Goal: Book appointment/travel/reservation

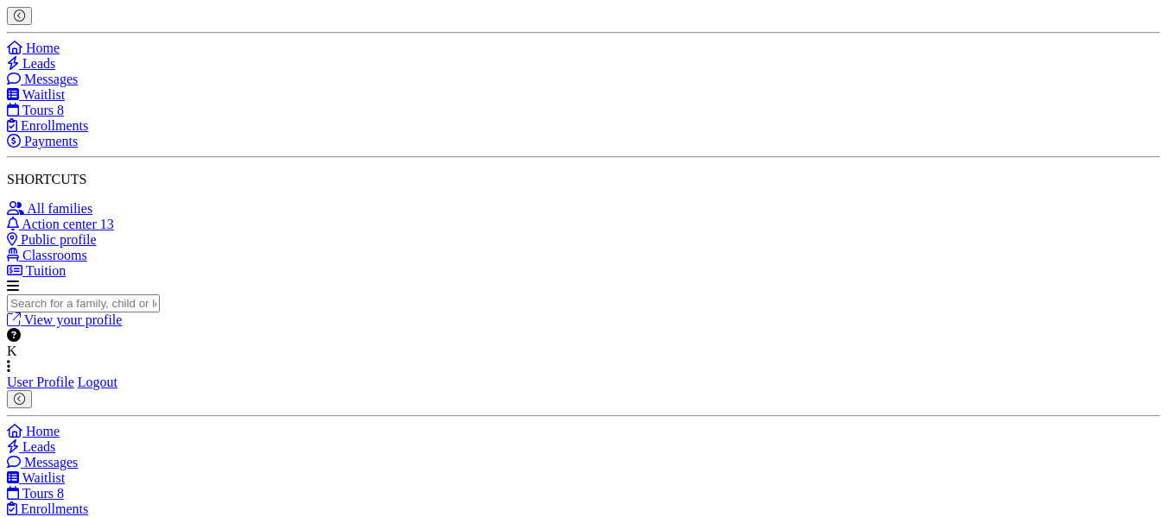
drag, startPoint x: 0, startPoint y: 0, endPoint x: 60, endPoint y: 225, distance: 232.5
click at [54, 117] on span "Tours" at bounding box center [37, 110] width 31 height 15
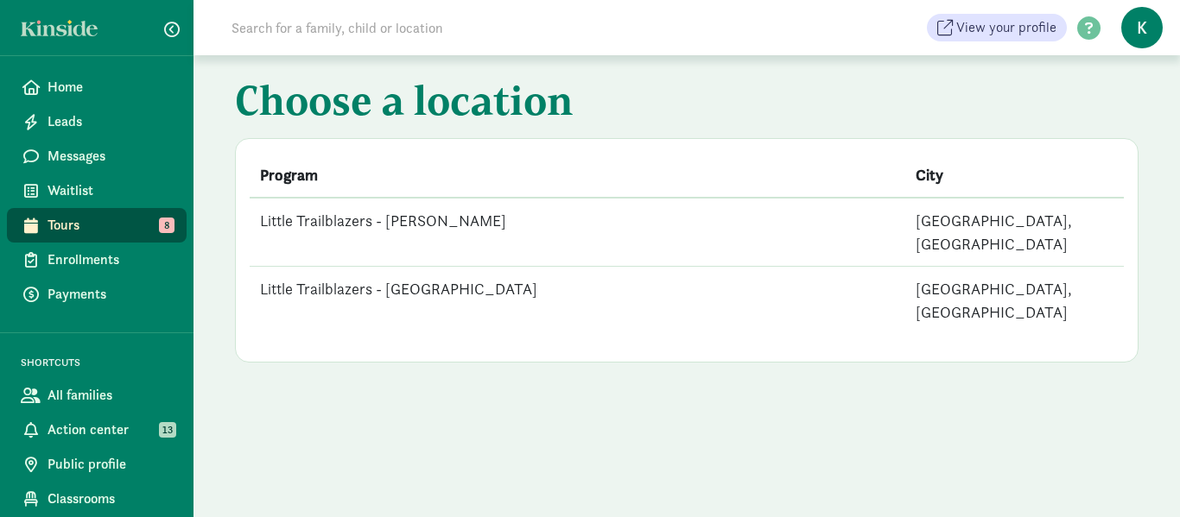
click at [394, 224] on td "Little Trailblazers - [PERSON_NAME]" at bounding box center [577, 232] width 655 height 69
click at [407, 220] on td "Little Trailblazers - [PERSON_NAME]" at bounding box center [577, 232] width 655 height 69
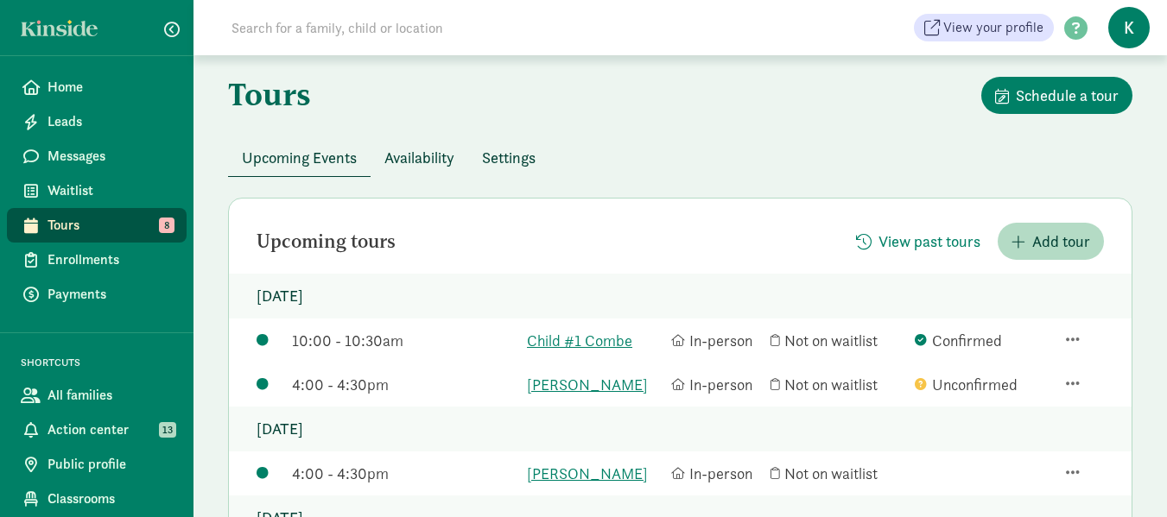
scroll to position [173, 0]
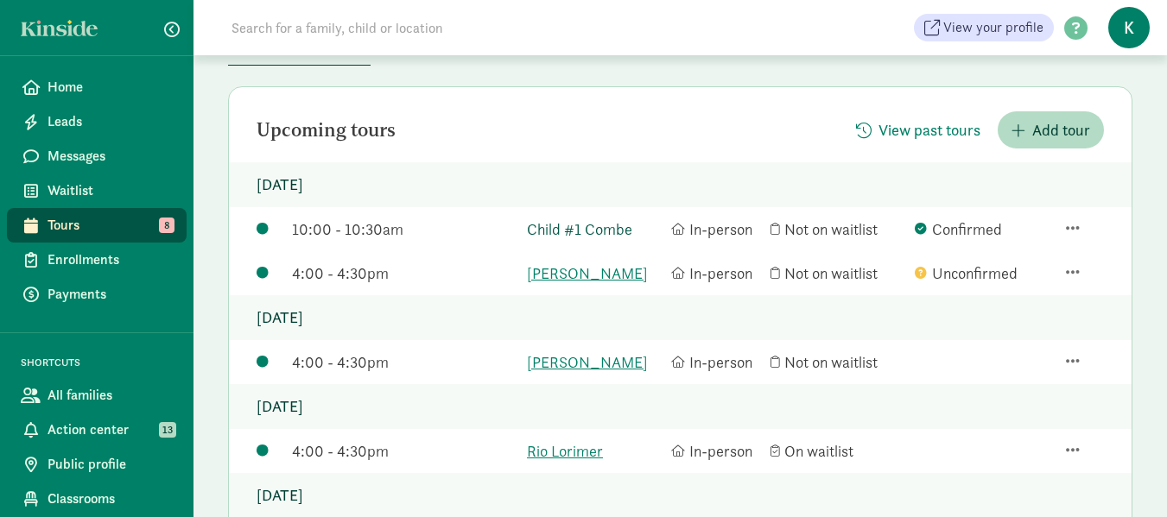
click at [584, 225] on link "Child #1 Combe" at bounding box center [595, 229] width 136 height 23
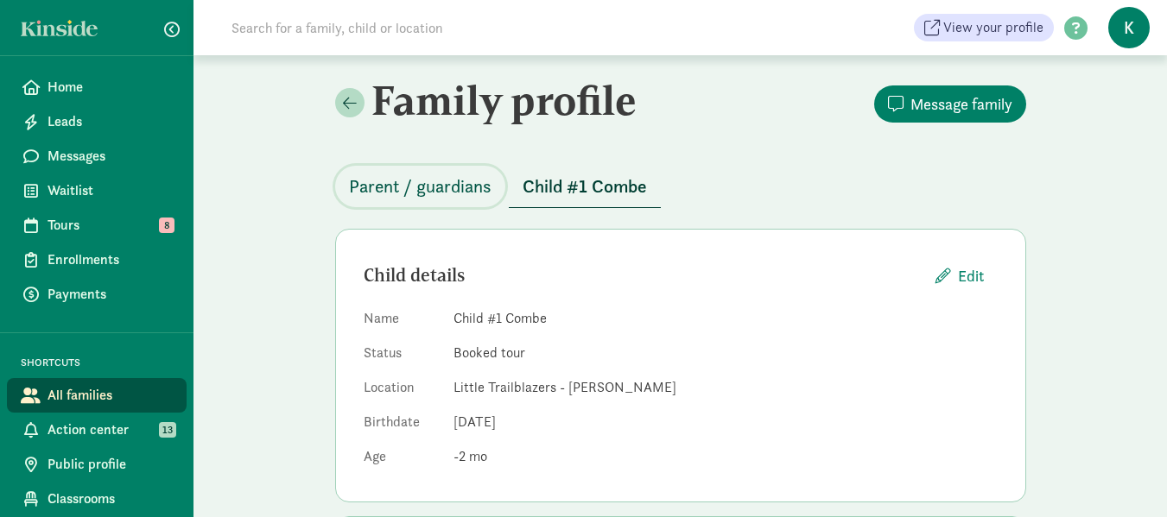
click at [420, 187] on span "Parent / guardians" at bounding box center [420, 187] width 142 height 28
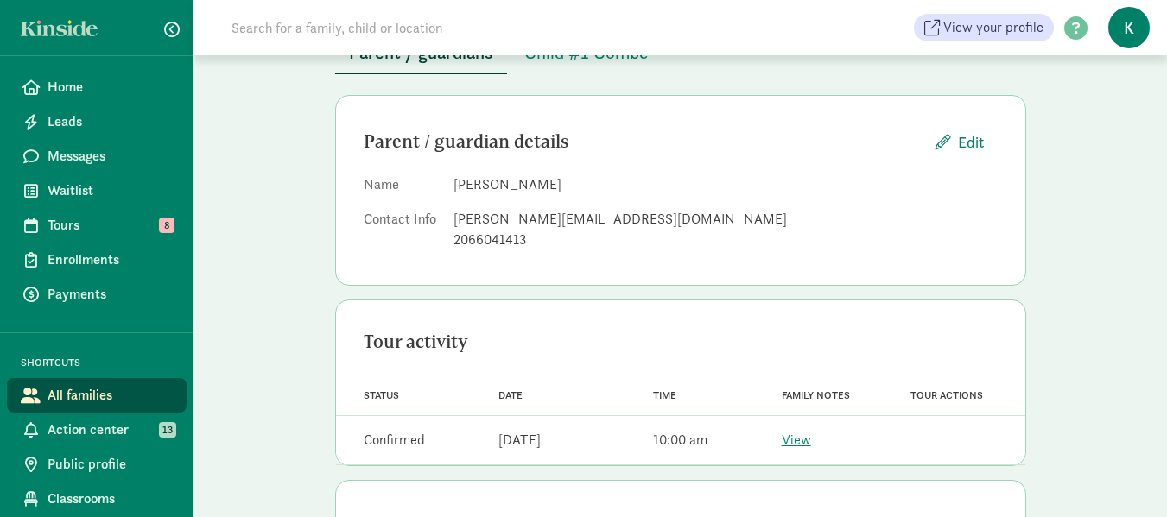
scroll to position [173, 0]
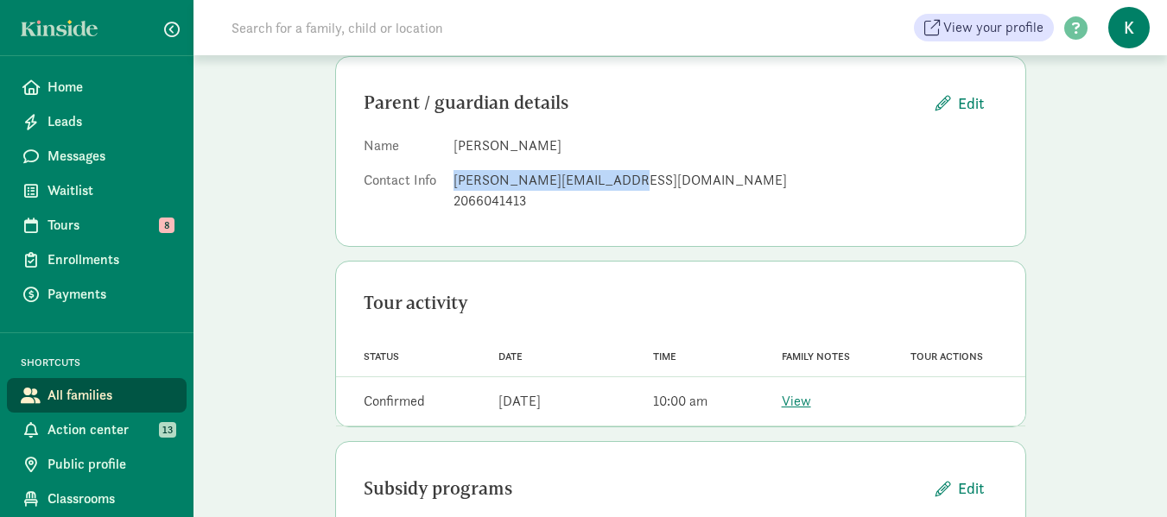
drag, startPoint x: 634, startPoint y: 184, endPoint x: 459, endPoint y: 179, distance: 175.4
click at [459, 179] on div "[PERSON_NAME][EMAIL_ADDRESS][DOMAIN_NAME]" at bounding box center [725, 180] width 544 height 21
copy div "[PERSON_NAME][EMAIL_ADDRESS][DOMAIN_NAME]"
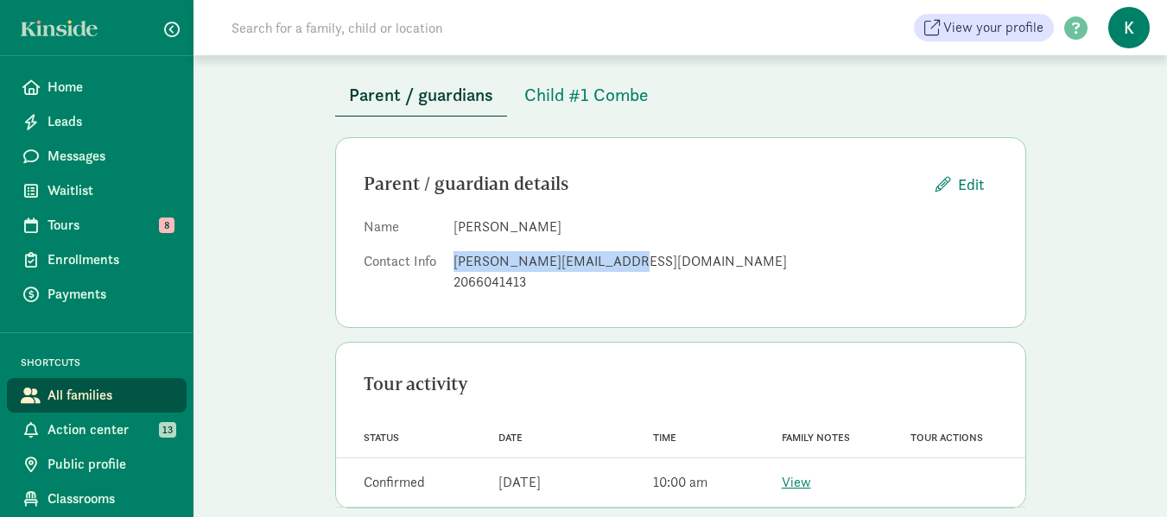
scroll to position [0, 0]
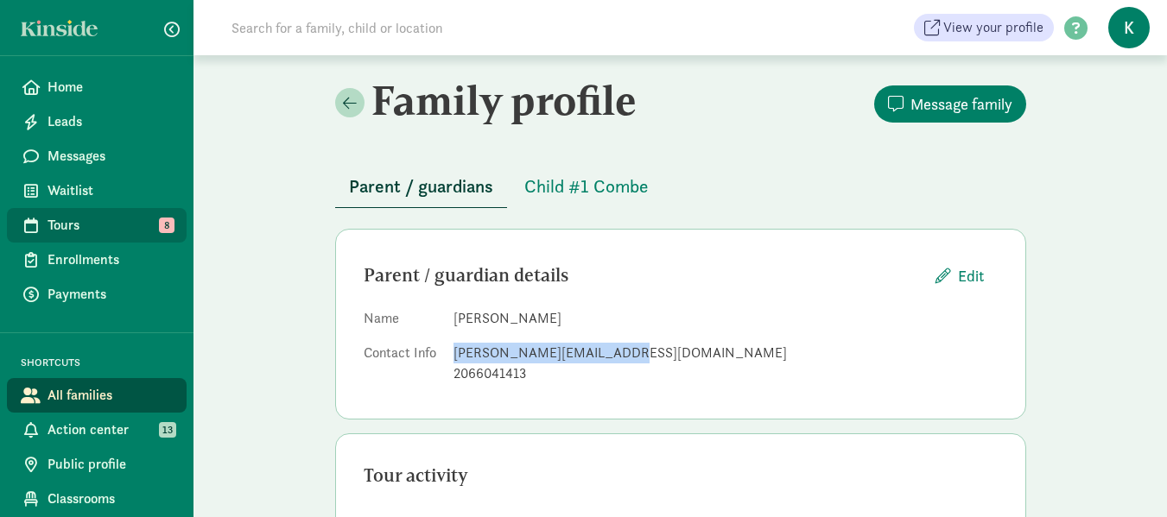
click at [48, 220] on span "Tours" at bounding box center [109, 225] width 125 height 21
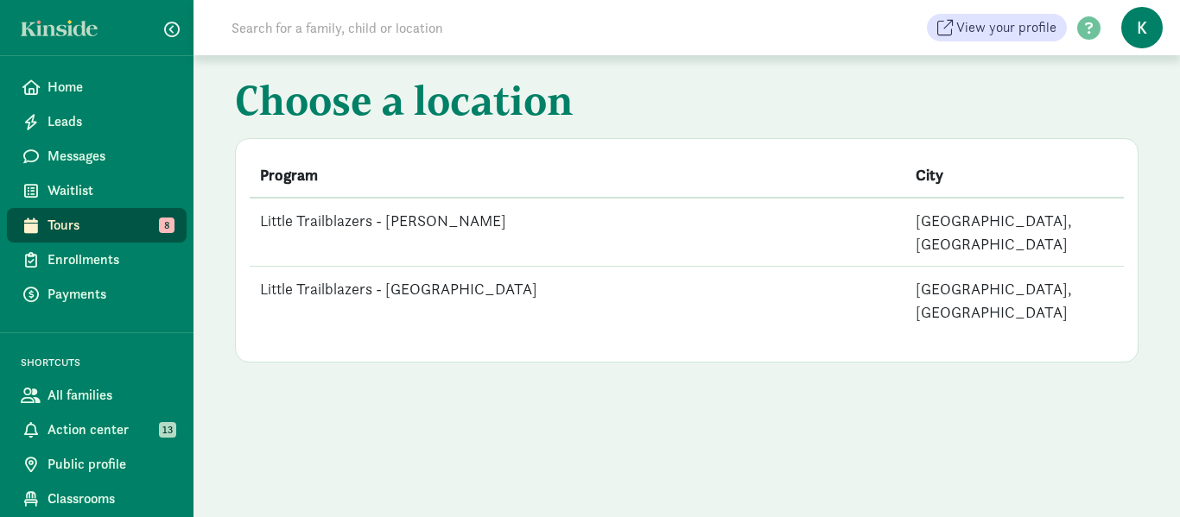
click at [427, 269] on td "Little Trailblazers - [GEOGRAPHIC_DATA]" at bounding box center [577, 301] width 655 height 68
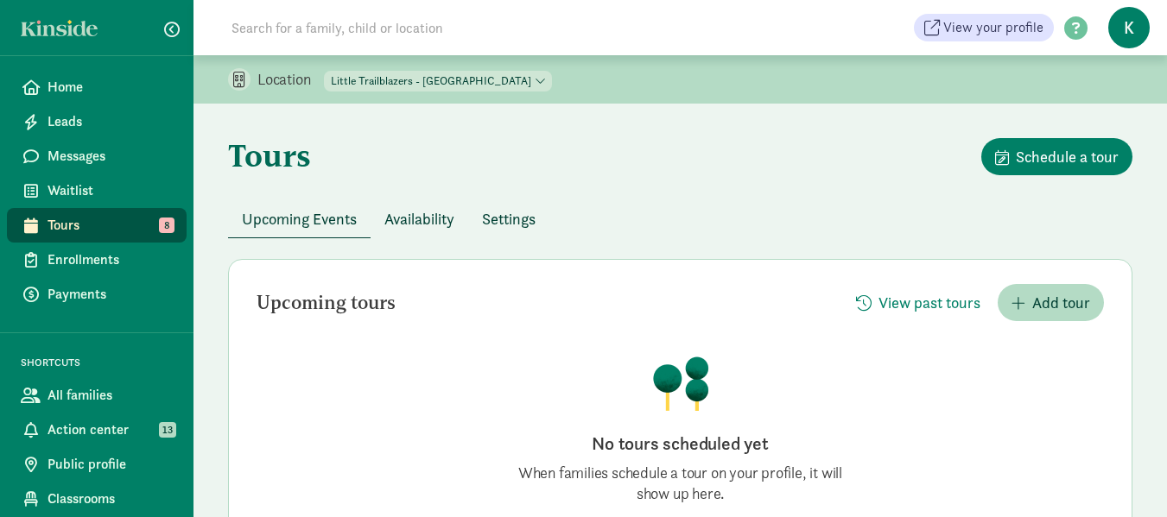
click at [78, 218] on span "Tours" at bounding box center [109, 225] width 125 height 21
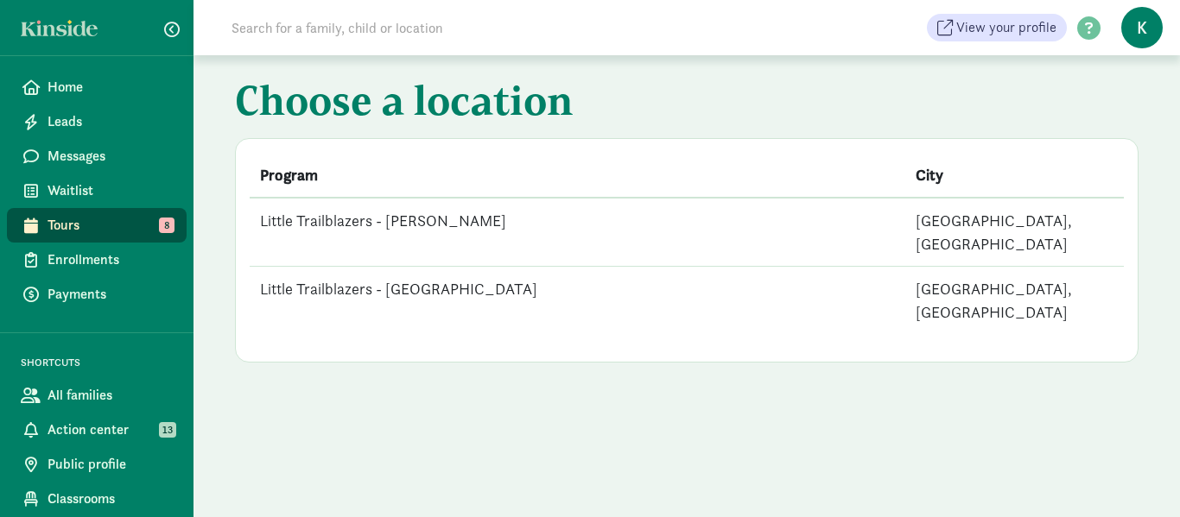
click at [441, 225] on td "Little Trailblazers - [PERSON_NAME]" at bounding box center [577, 232] width 655 height 69
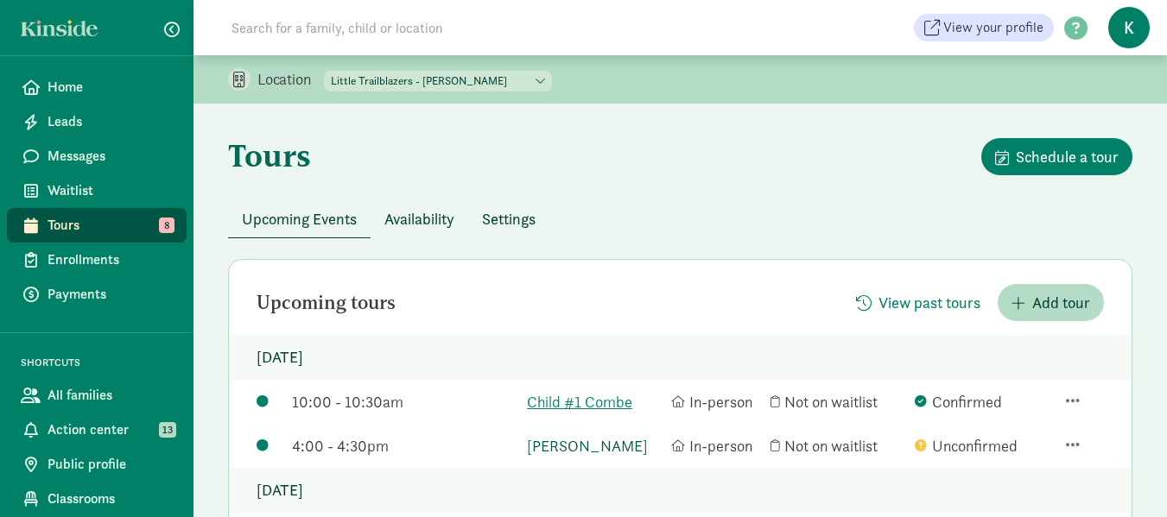
click at [613, 446] on link "Oren Escobedo" at bounding box center [595, 445] width 136 height 23
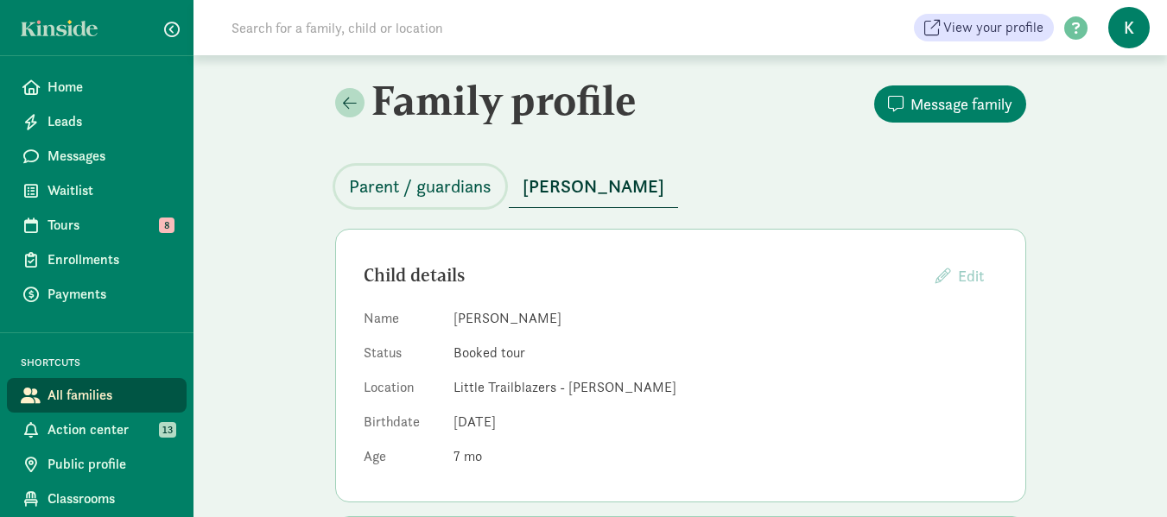
click at [432, 183] on span "Parent / guardians" at bounding box center [420, 187] width 142 height 28
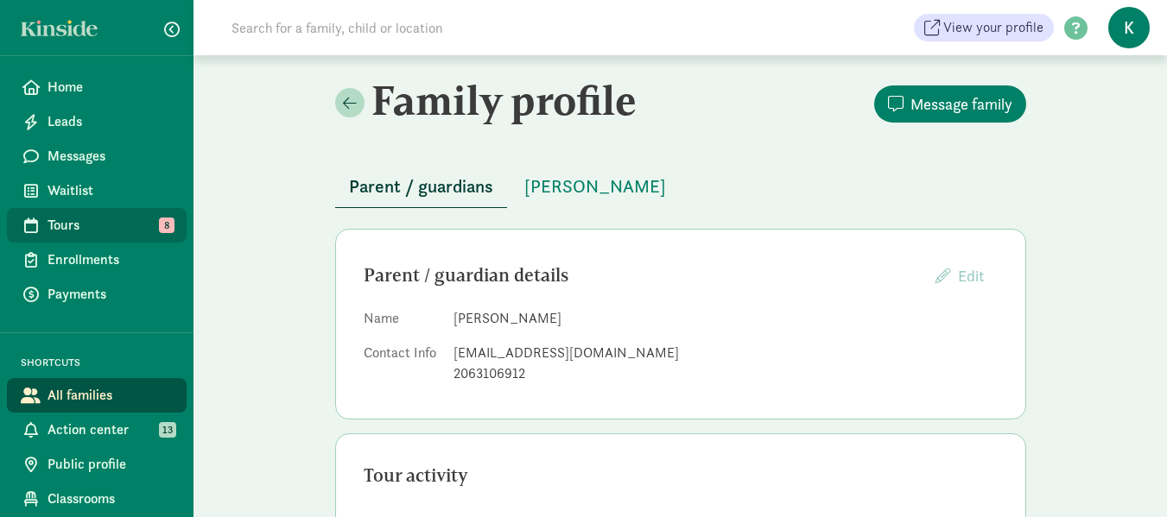
click at [59, 225] on span "Tours" at bounding box center [109, 225] width 125 height 21
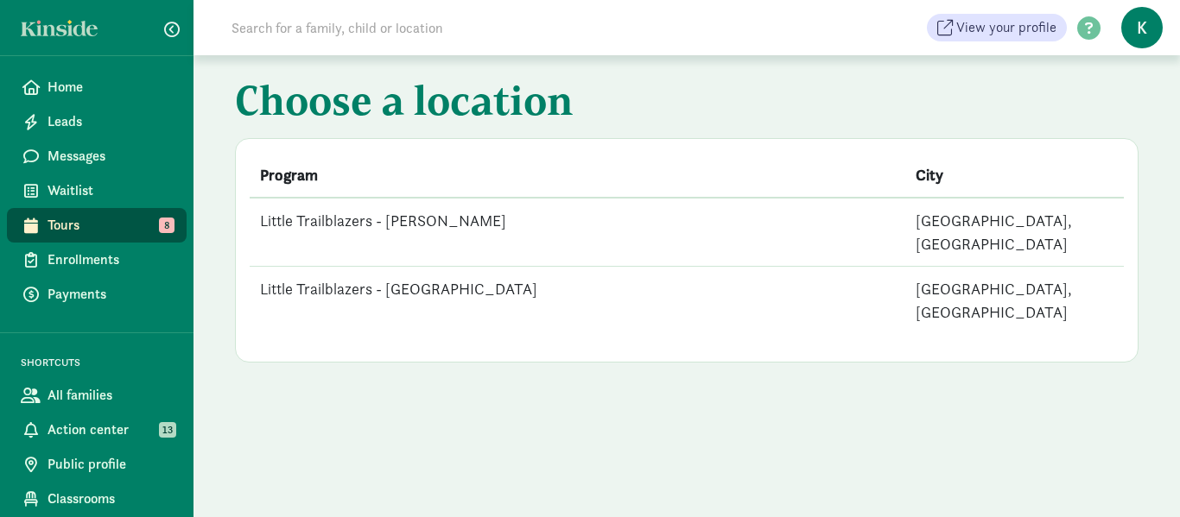
click at [431, 214] on td "Little Trailblazers - [PERSON_NAME]" at bounding box center [577, 232] width 655 height 69
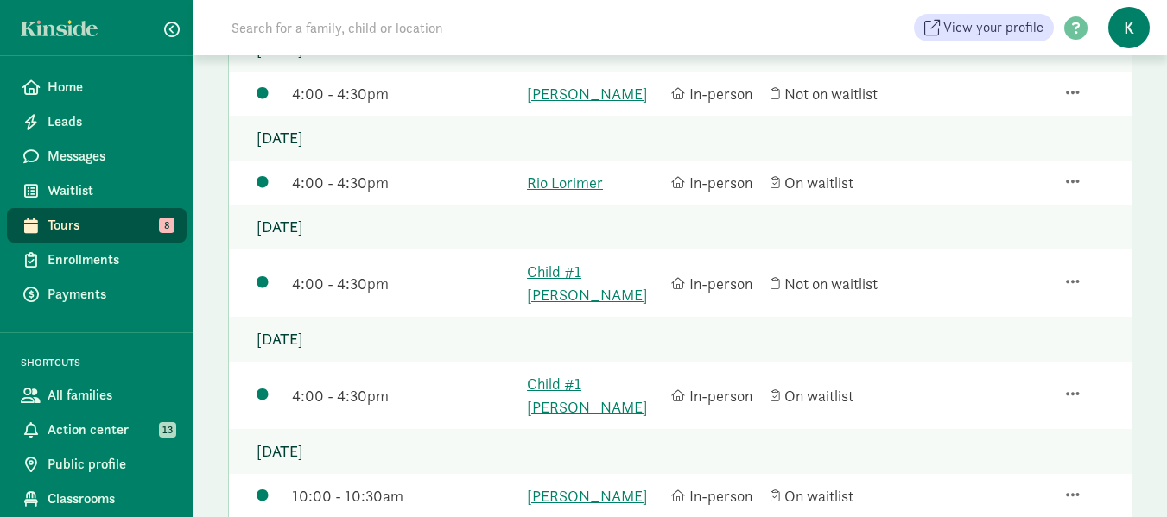
scroll to position [442, 0]
click at [593, 371] on link "Child #1 Brousseau" at bounding box center [595, 394] width 136 height 47
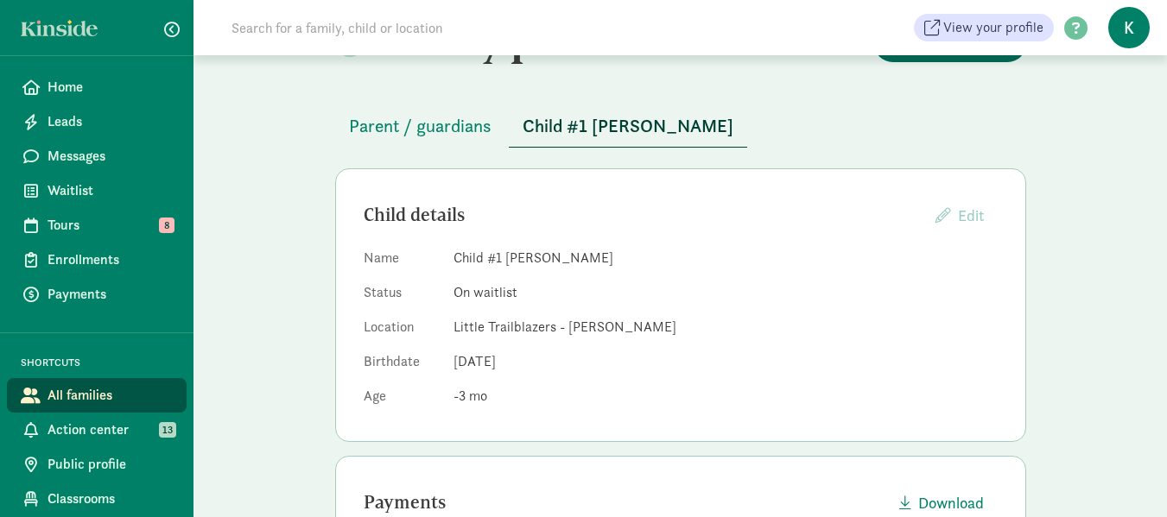
scroll to position [86, 0]
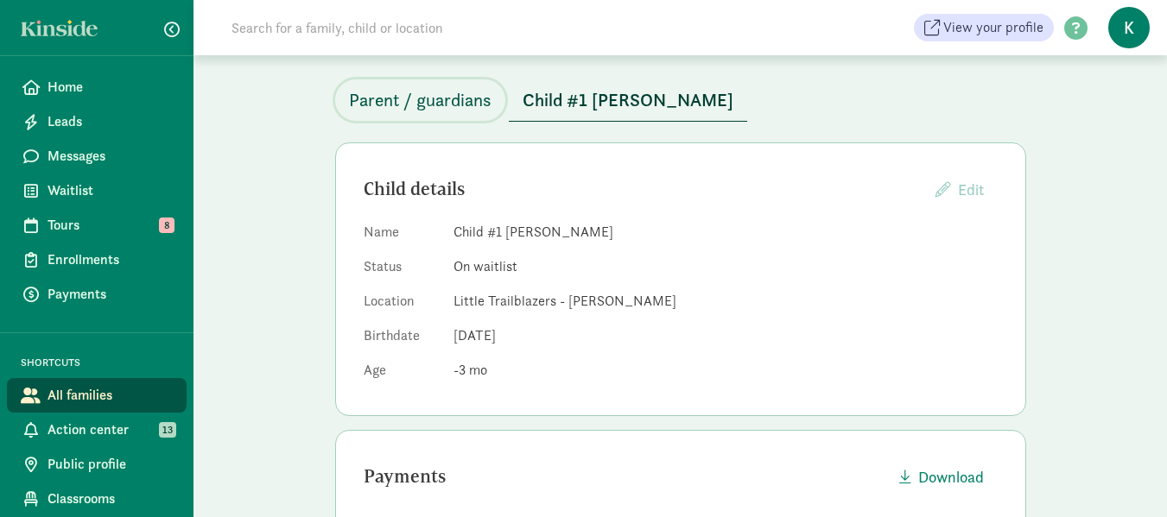
click at [432, 103] on span "Parent / guardians" at bounding box center [420, 100] width 142 height 28
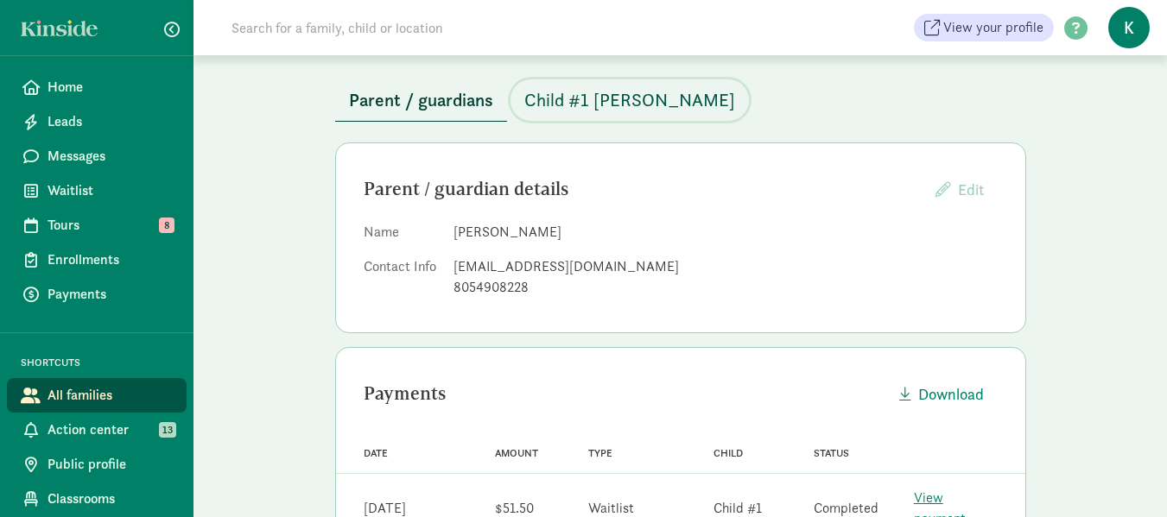
click at [645, 104] on span "Child #1 Brousseau" at bounding box center [629, 100] width 211 height 28
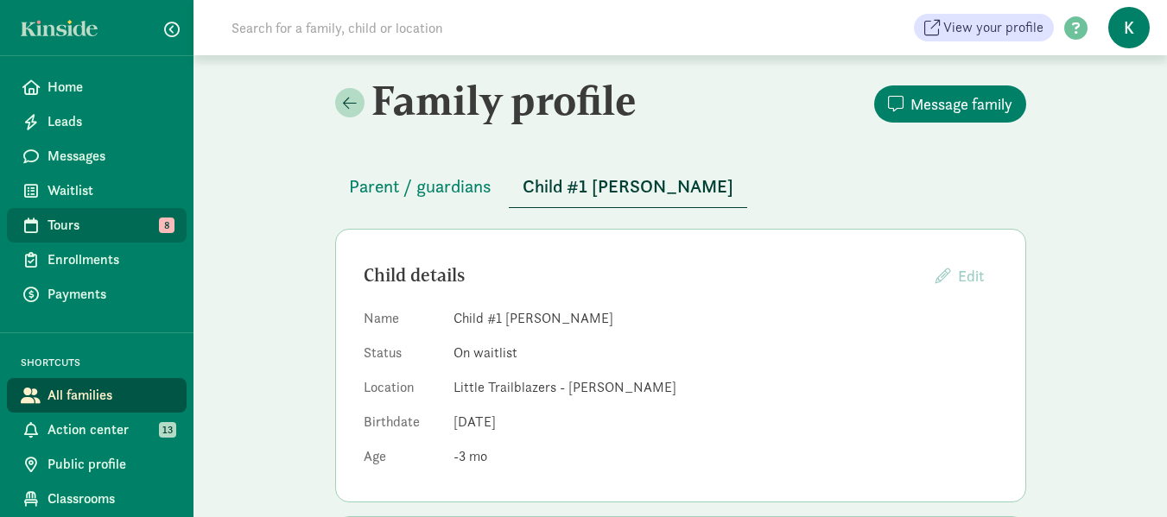
click at [76, 217] on span "Tours" at bounding box center [109, 225] width 125 height 21
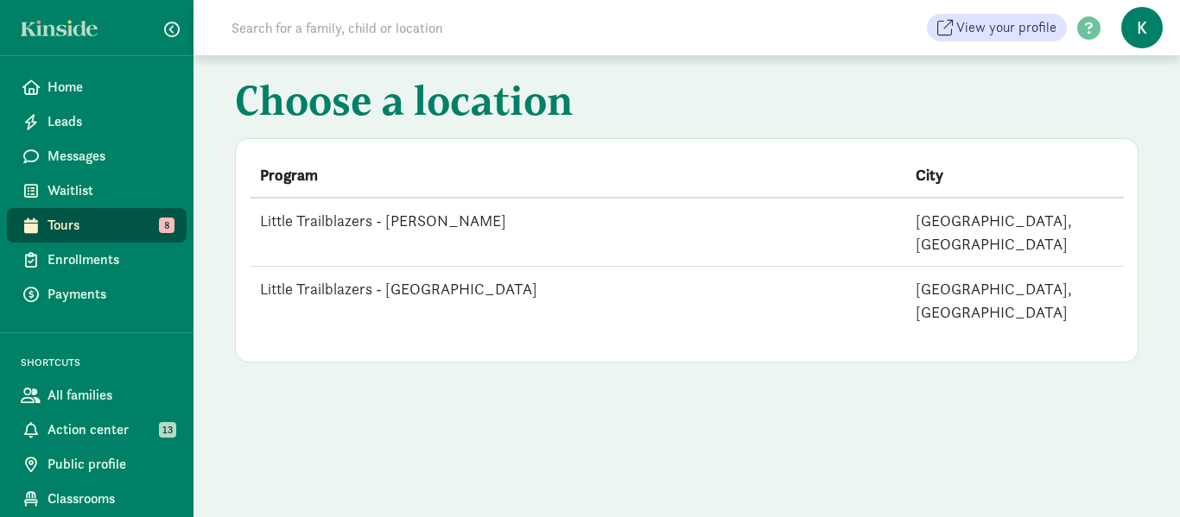
click at [408, 215] on td "Little Trailblazers - [PERSON_NAME]" at bounding box center [577, 232] width 655 height 69
click at [394, 220] on td "Little Trailblazers - [PERSON_NAME]" at bounding box center [577, 232] width 655 height 69
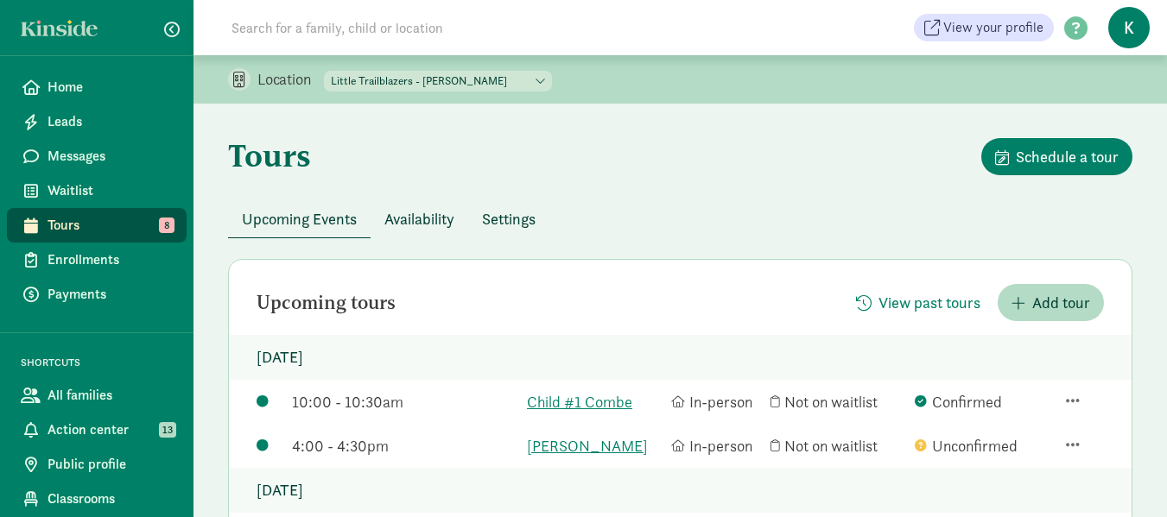
click at [411, 214] on span "Availability" at bounding box center [419, 218] width 70 height 23
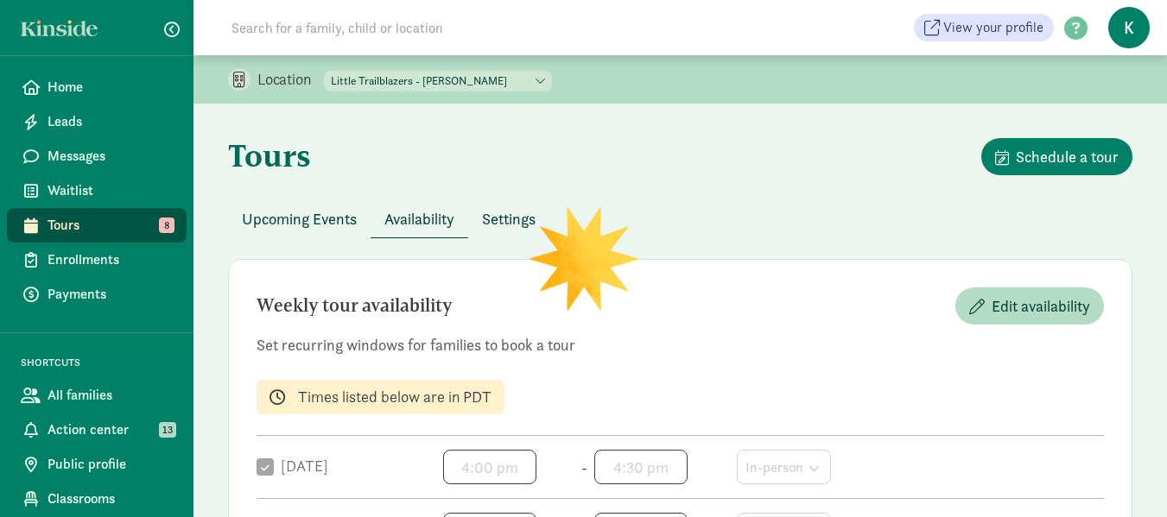
checkbox input "true"
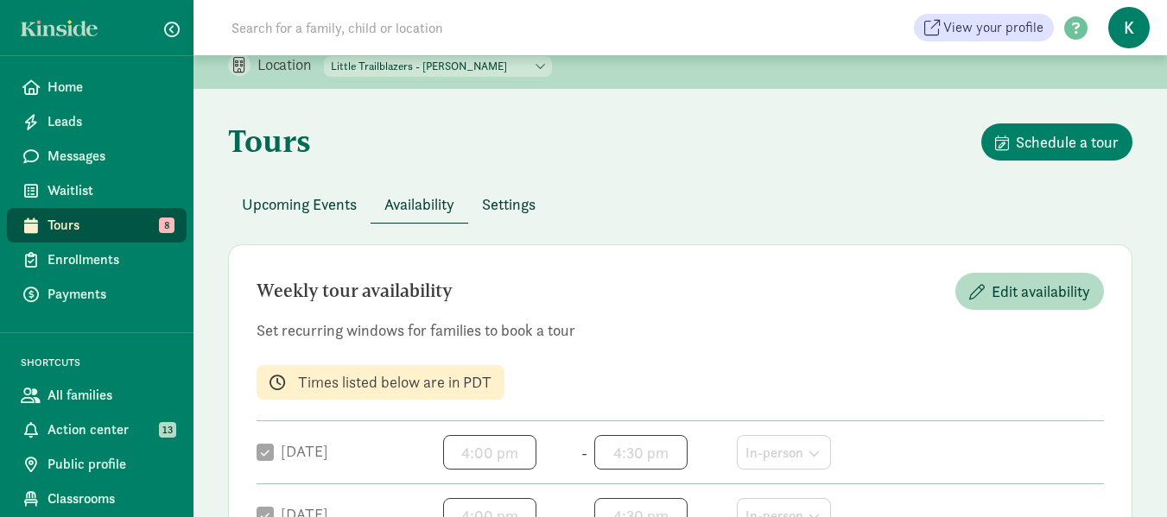
scroll to position [34, 0]
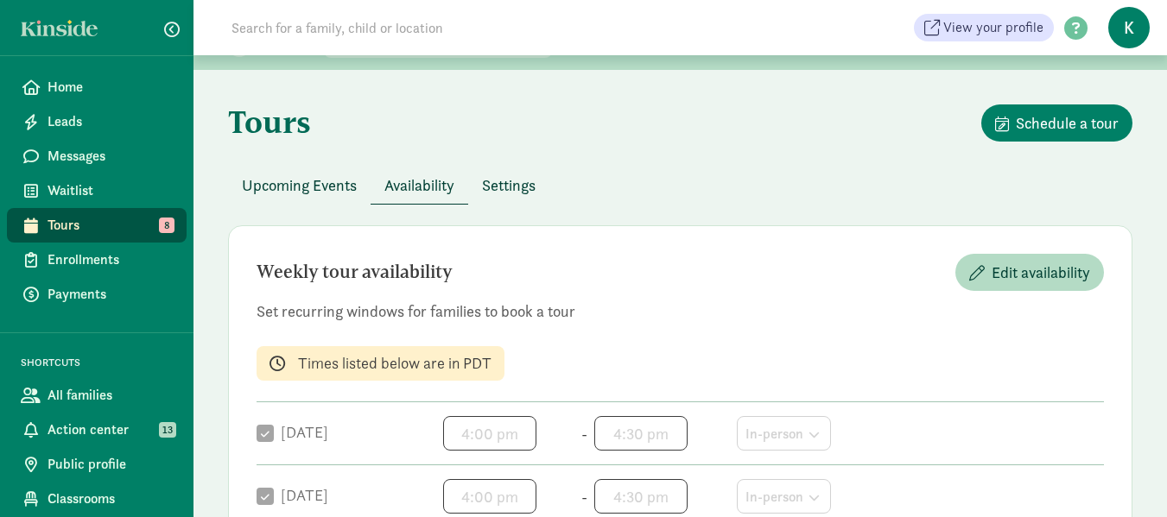
click at [424, 187] on span "Availability" at bounding box center [419, 185] width 70 height 23
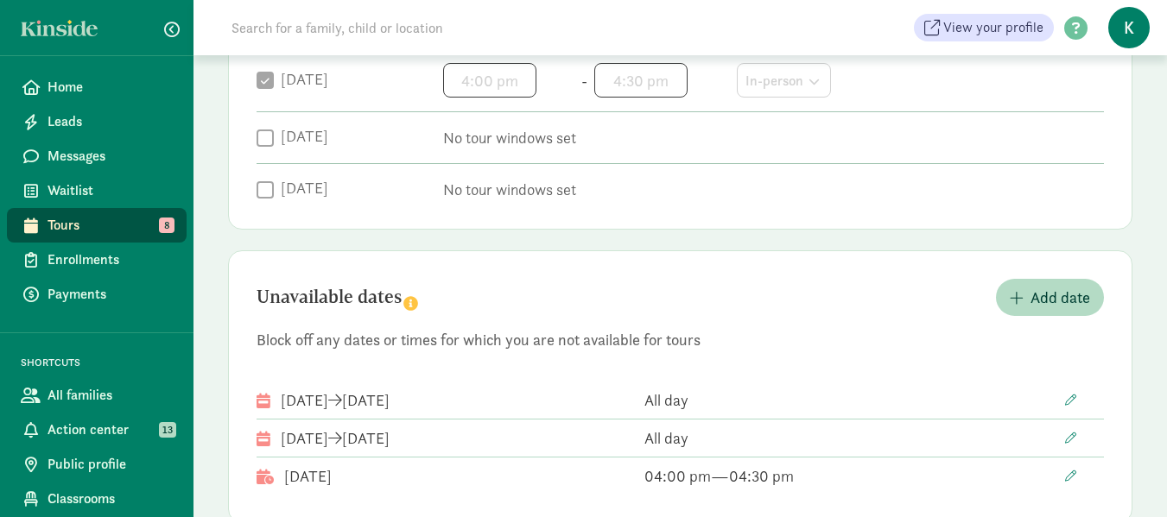
scroll to position [680, 0]
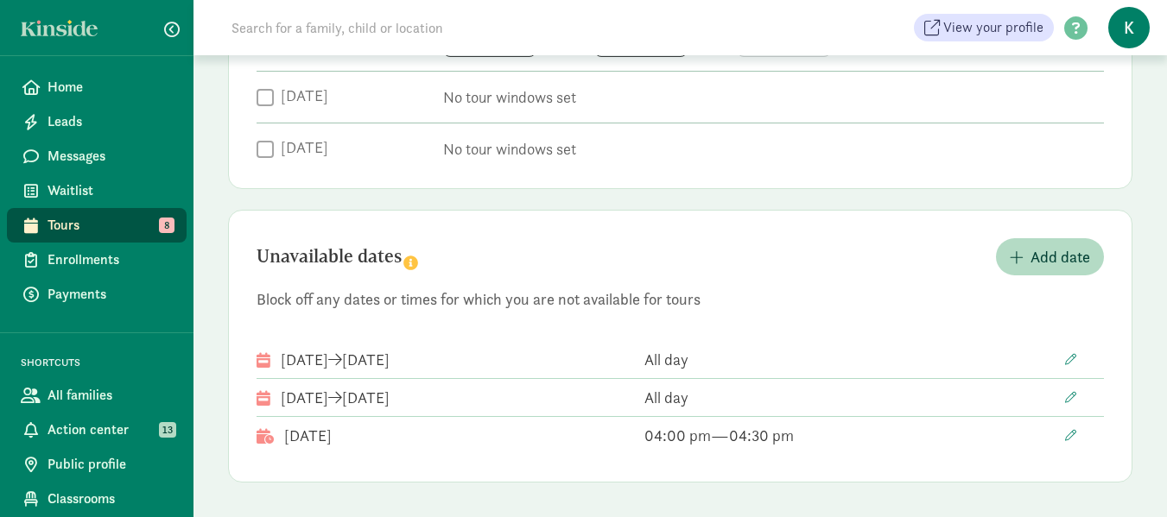
click at [69, 227] on span "Tours" at bounding box center [109, 225] width 125 height 21
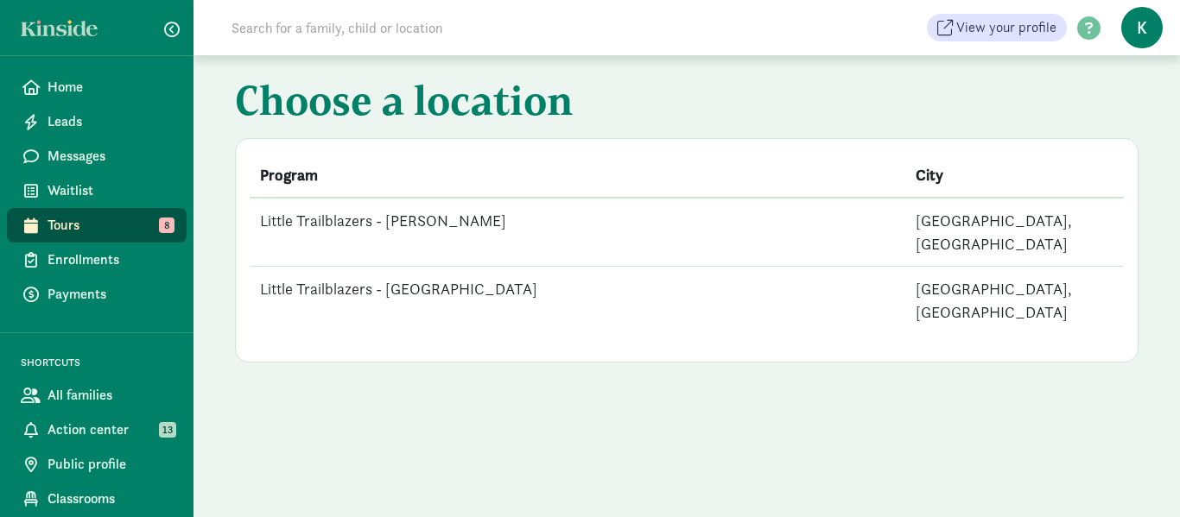
click at [466, 267] on td "Little Trailblazers - [GEOGRAPHIC_DATA]" at bounding box center [577, 301] width 655 height 68
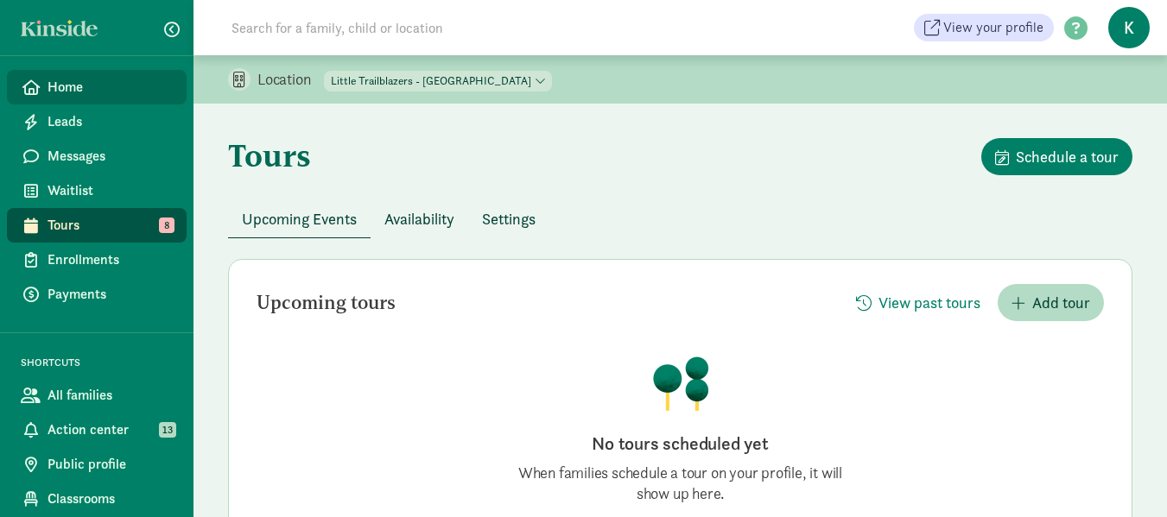
click at [71, 91] on span "Home" at bounding box center [109, 87] width 125 height 21
